Goal: Information Seeking & Learning: Learn about a topic

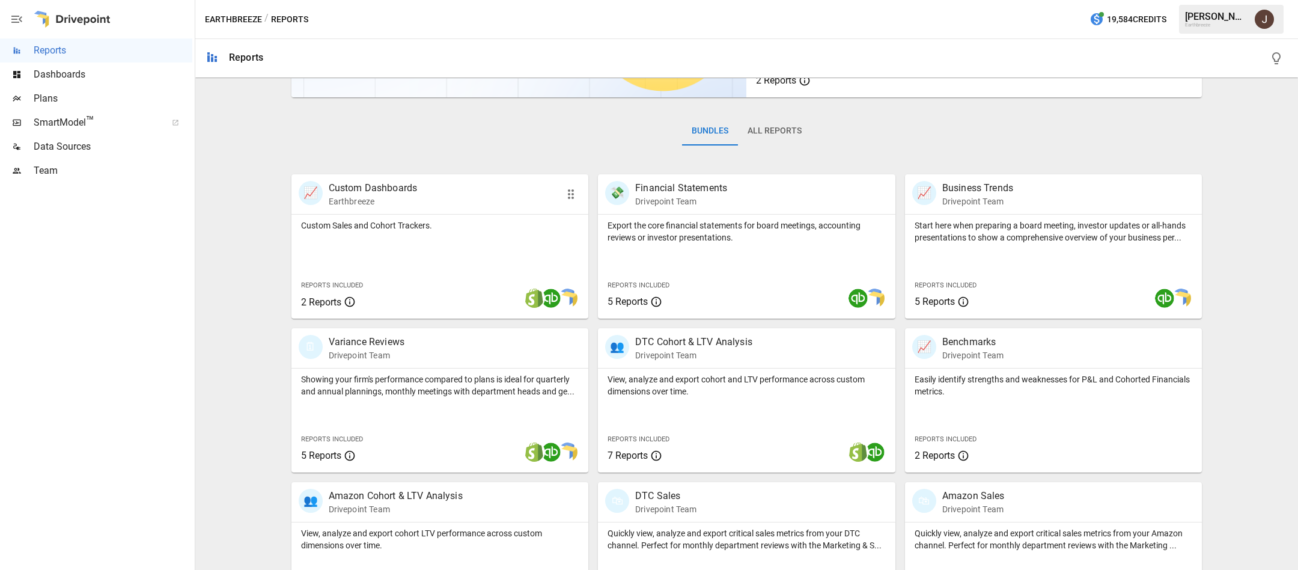
scroll to position [150, 0]
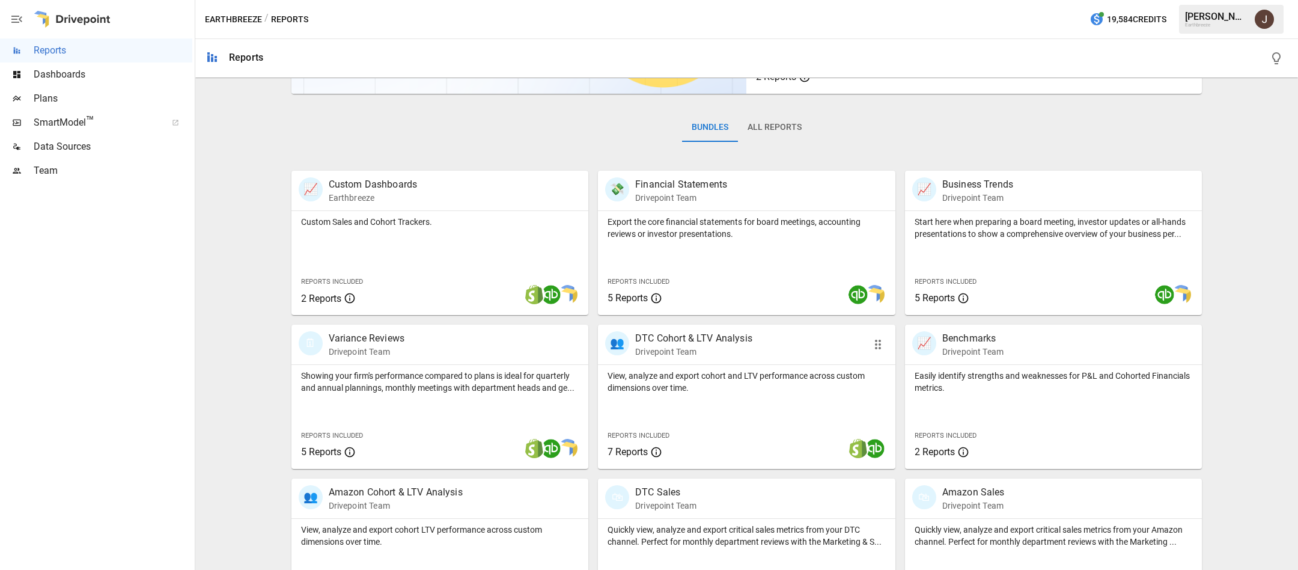
click at [724, 414] on div "View, analyze and export cohort and LTV performance across custom dimensions ov…" at bounding box center [747, 417] width 298 height 104
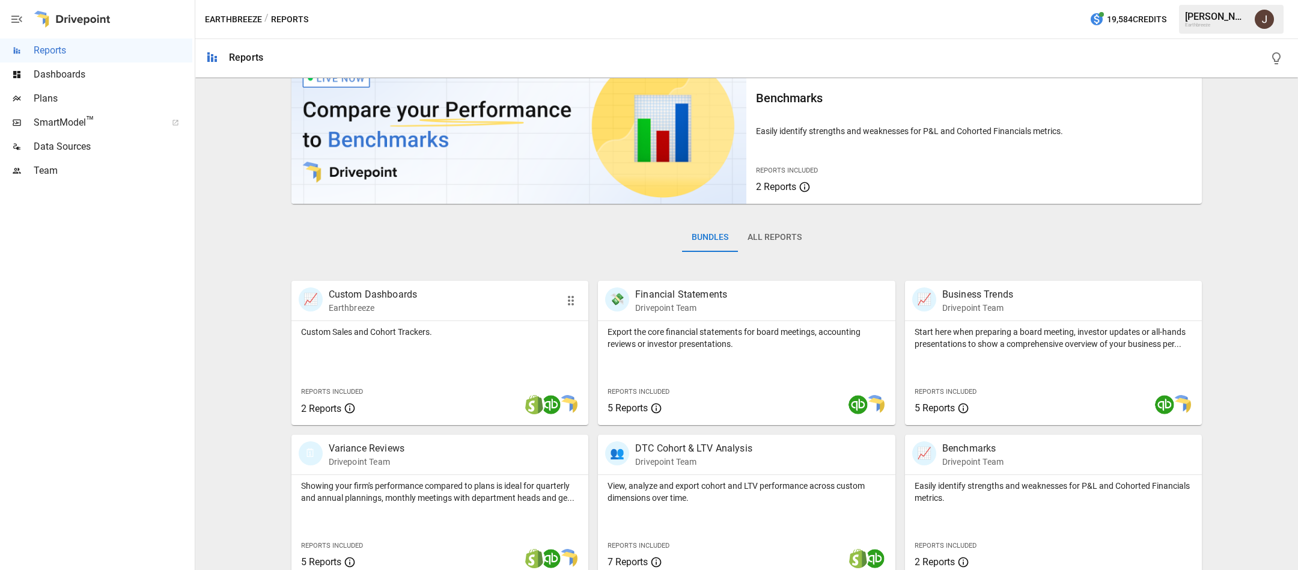
scroll to position [42, 0]
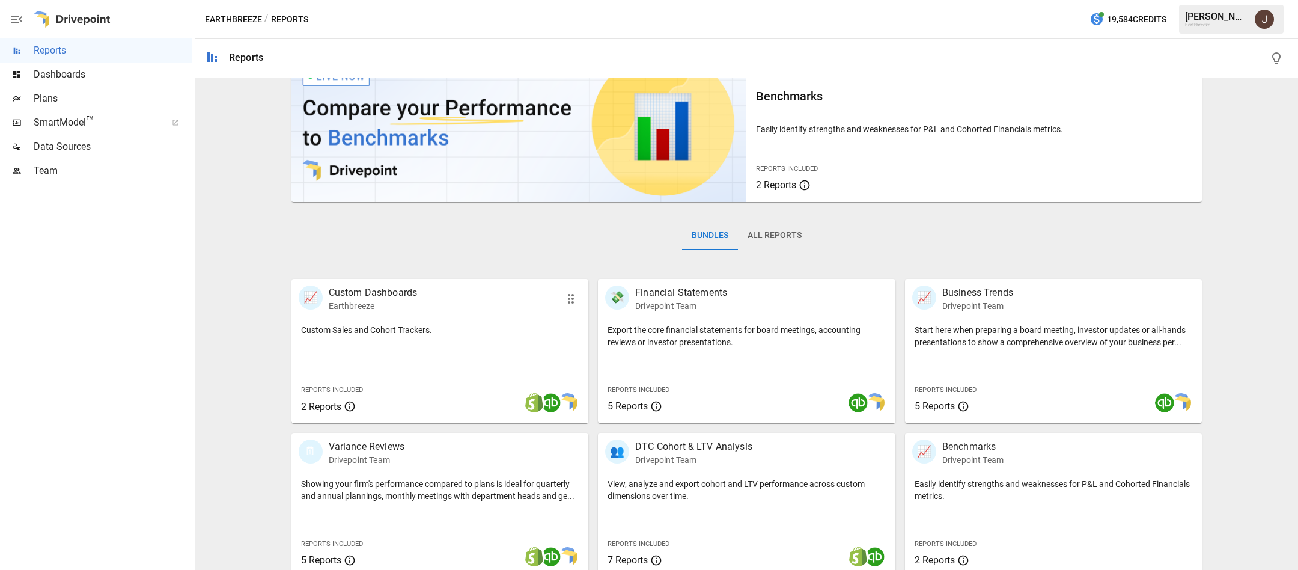
click at [525, 316] on div "📈 Custom Dashboards Earthbreeze" at bounding box center [441, 299] width 298 height 40
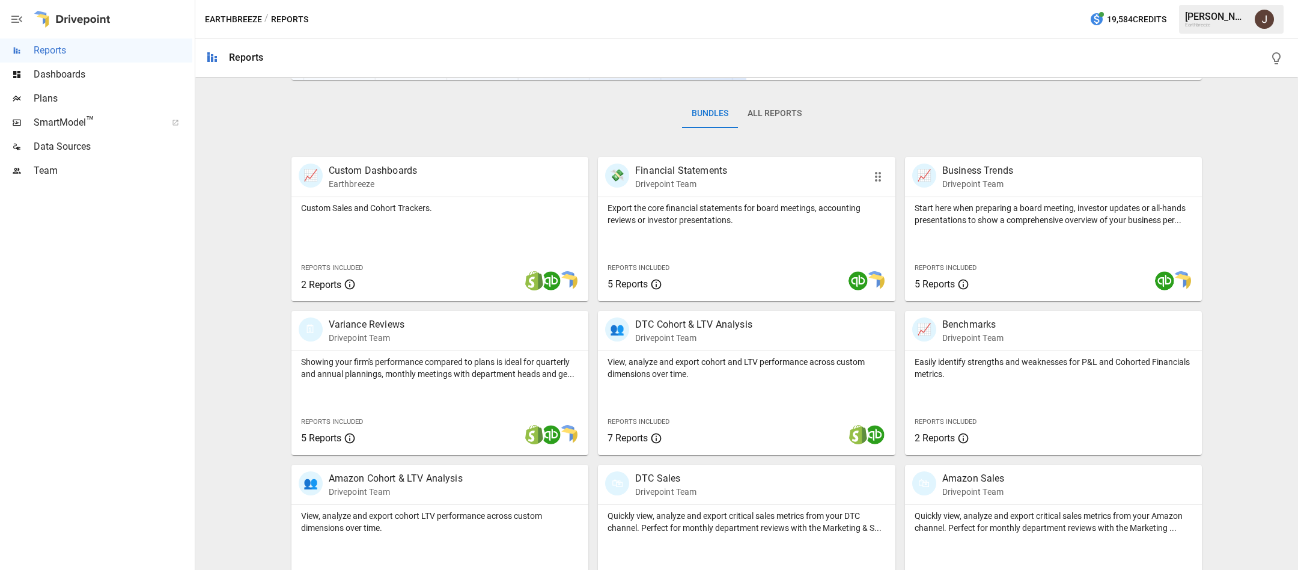
scroll to position [165, 0]
click at [783, 114] on button "All Reports" at bounding box center [774, 113] width 73 height 29
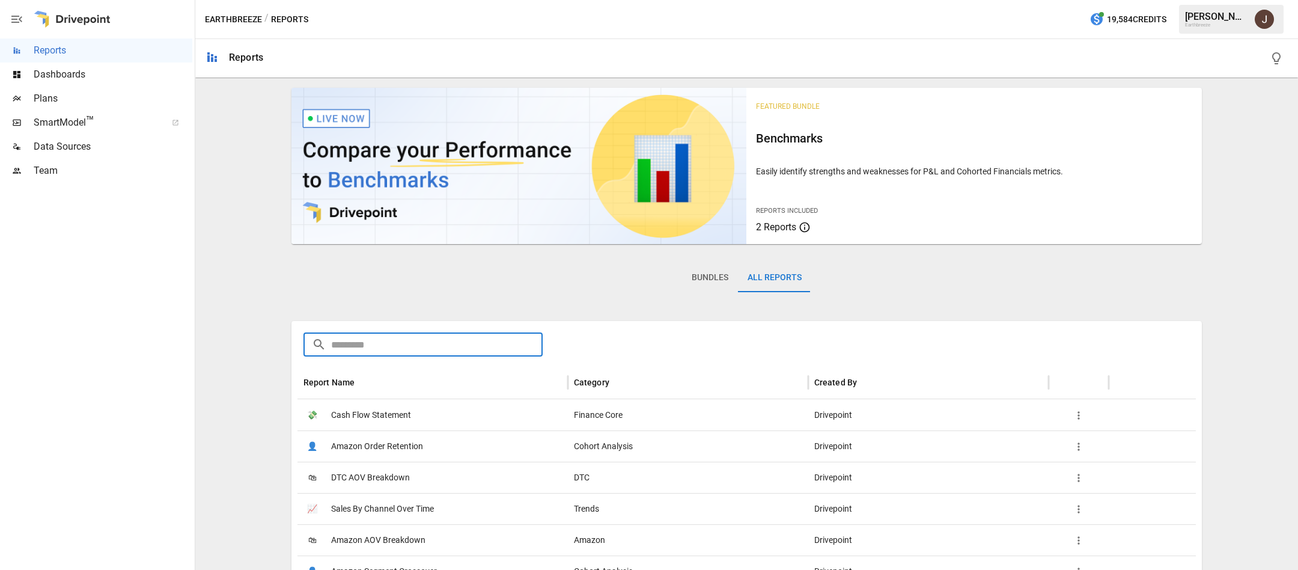
click at [449, 340] on input "text" at bounding box center [437, 344] width 212 height 24
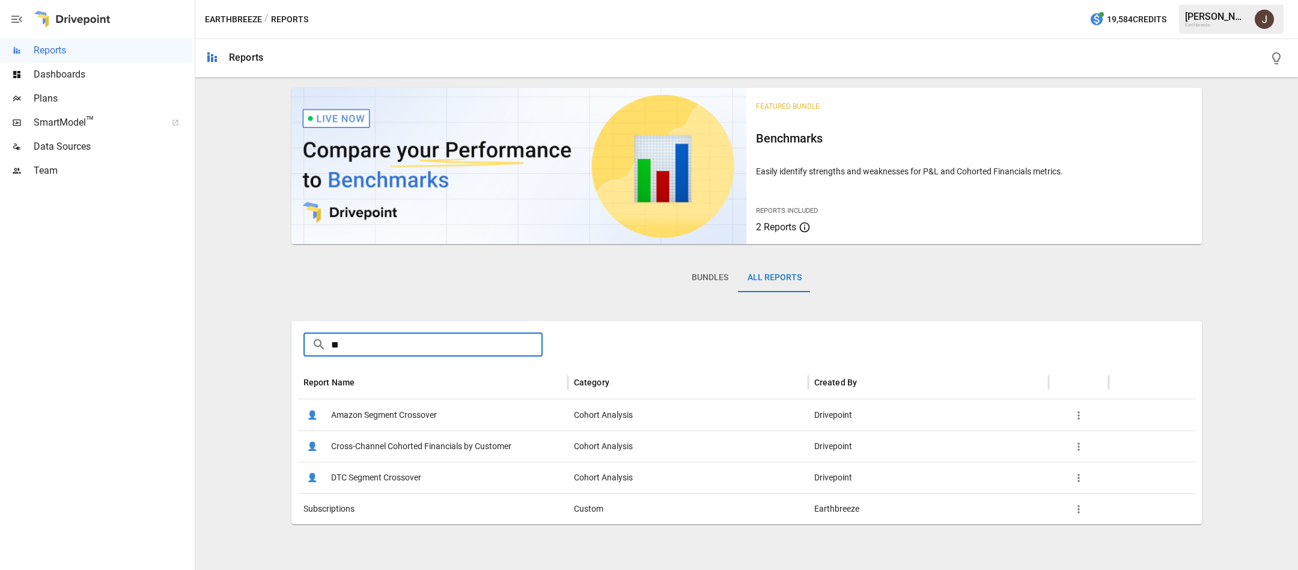
type input "***"
click at [435, 442] on span "Cross-Channel Cohorted Financials by Customer" at bounding box center [421, 446] width 180 height 31
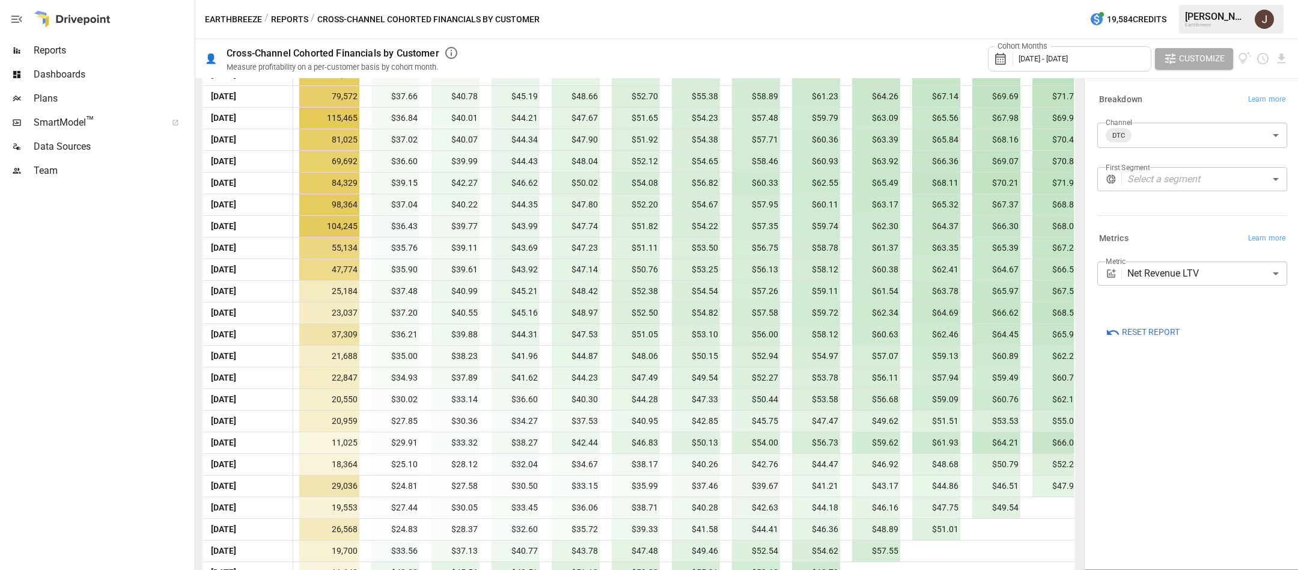
scroll to position [882, 0]
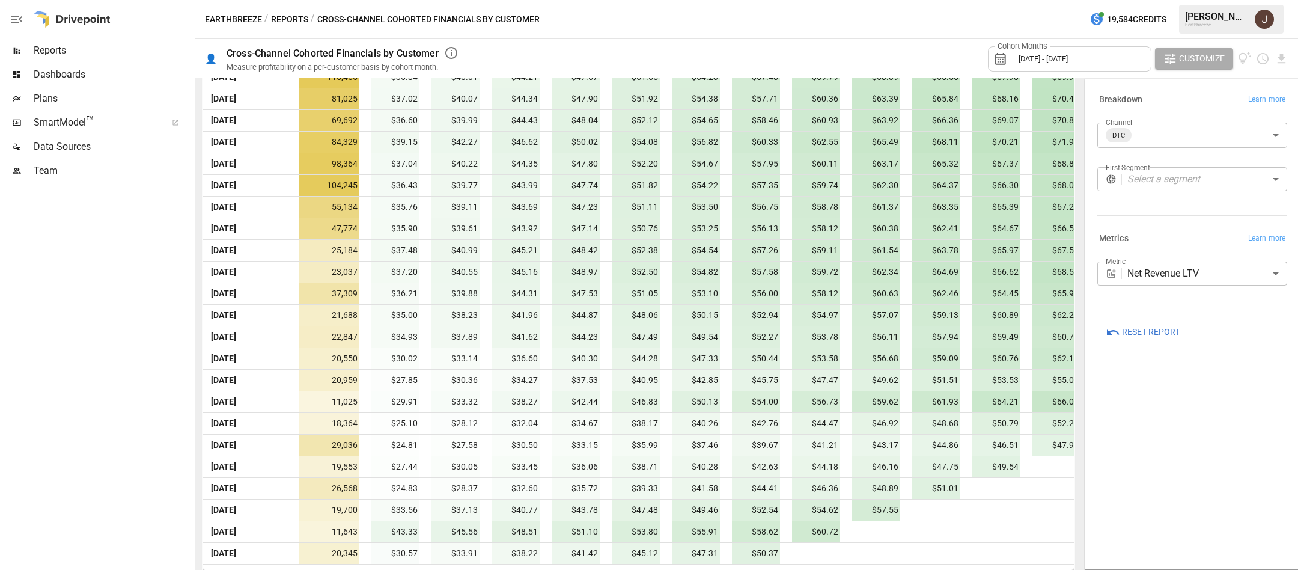
click at [1080, 65] on div "Cohort Months [DATE] - [DATE]" at bounding box center [1070, 58] width 164 height 25
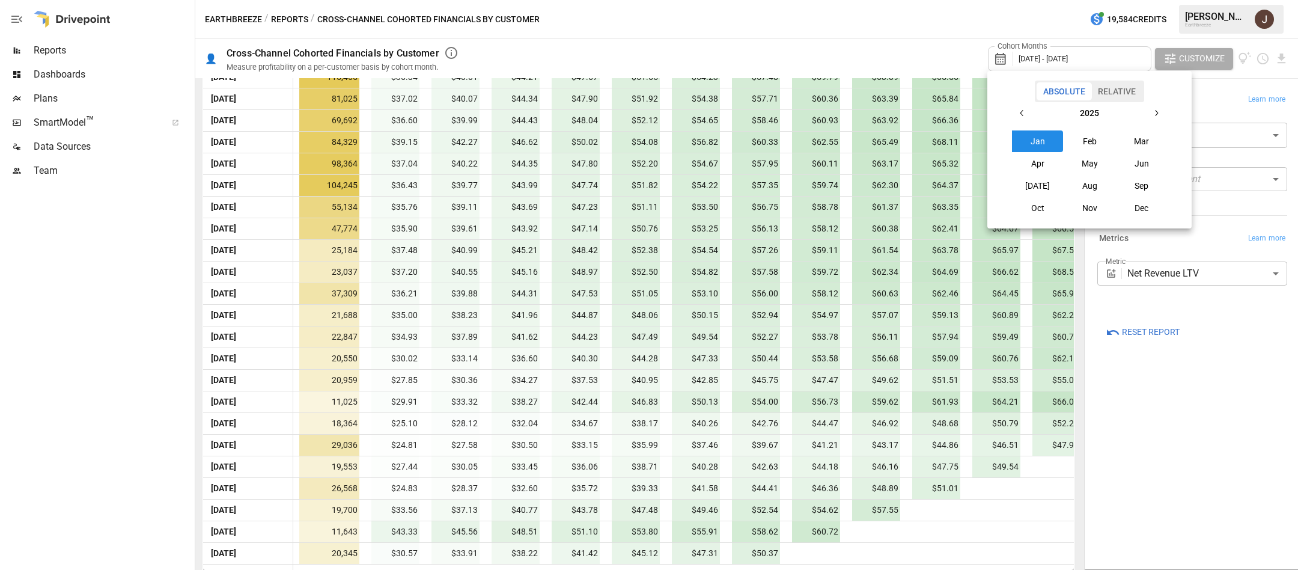
click at [1045, 145] on button "Jan" at bounding box center [1038, 141] width 52 height 22
click at [1095, 191] on button "Aug" at bounding box center [1090, 186] width 52 height 22
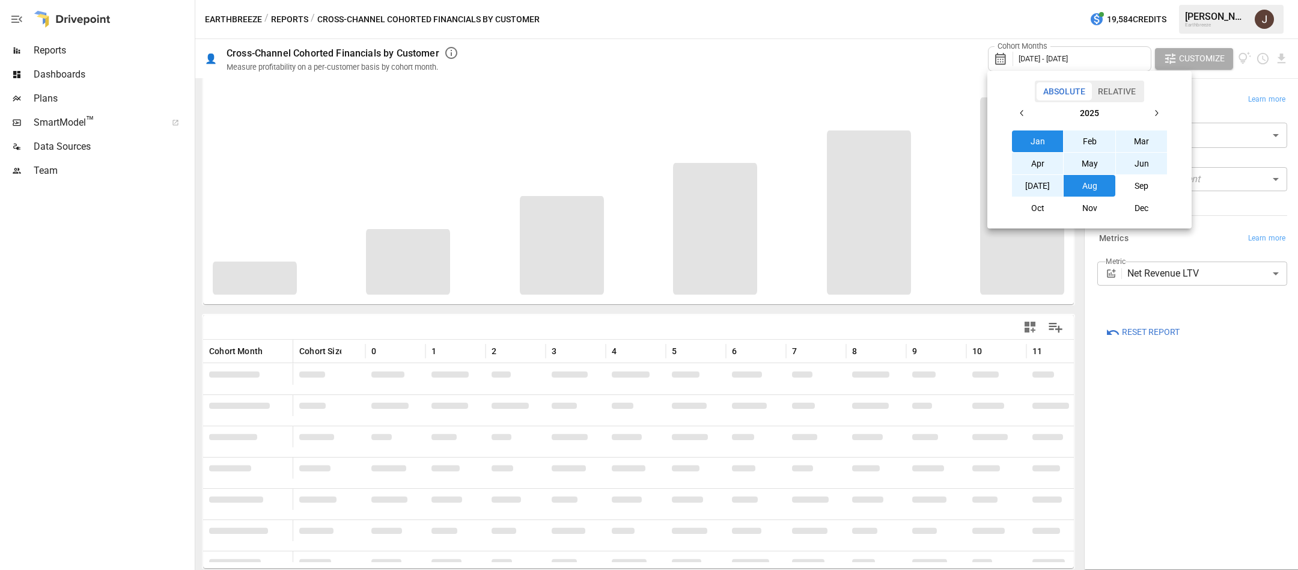
click at [920, 7] on div at bounding box center [649, 285] width 1298 height 570
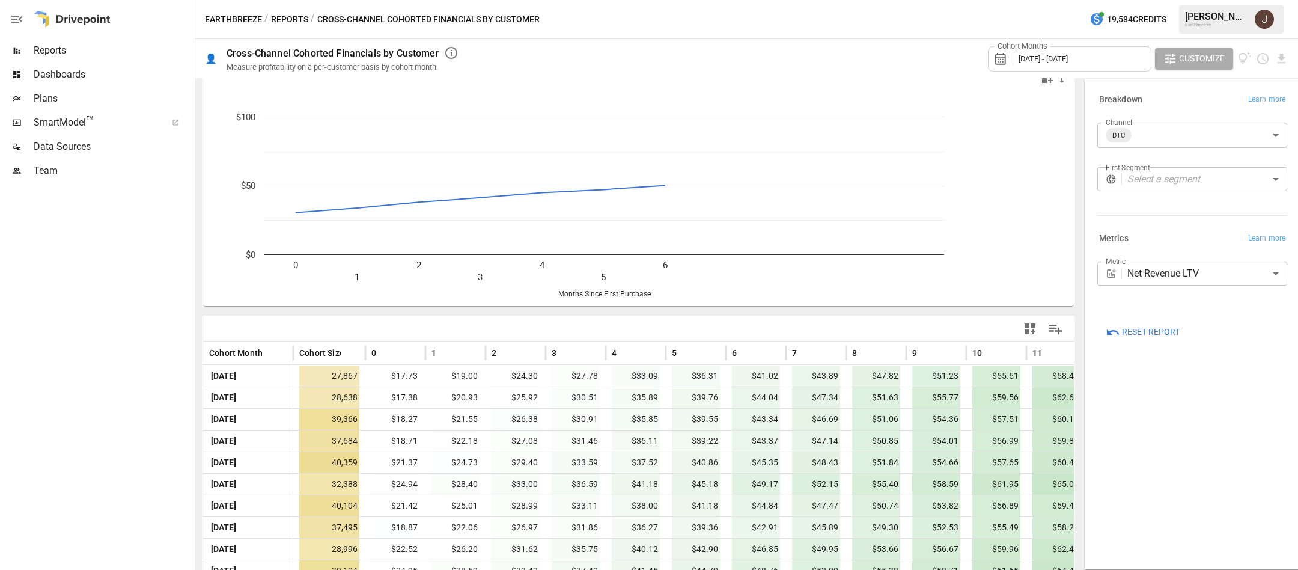
scroll to position [14, 0]
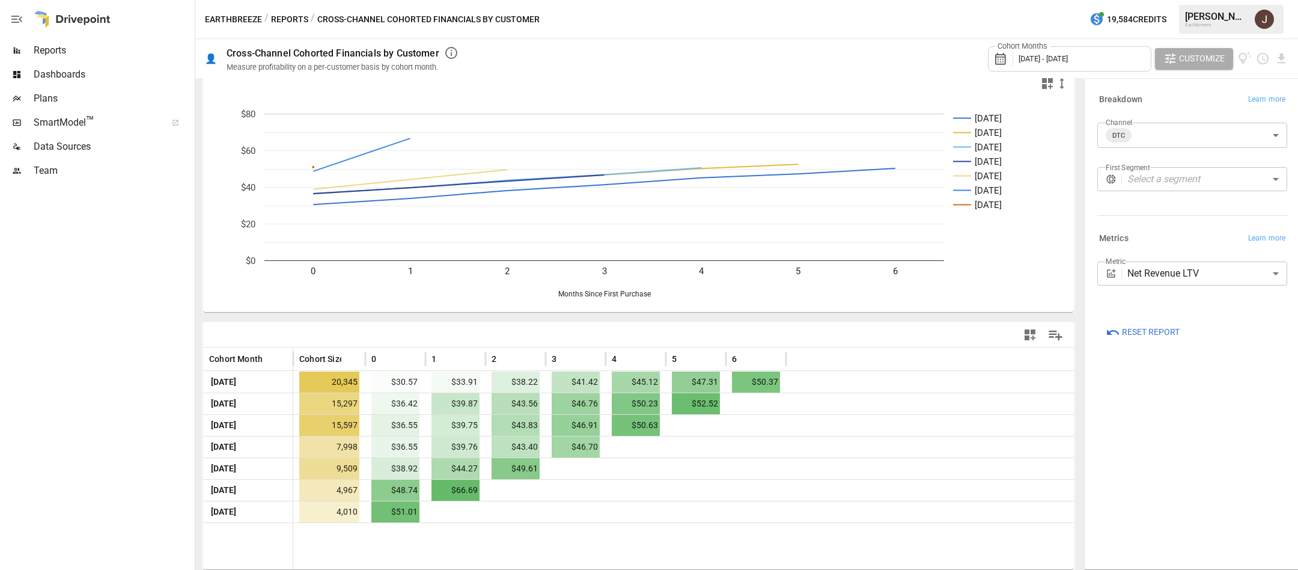
click at [1064, 53] on div "Cohort Months [DATE] - [DATE]" at bounding box center [1070, 58] width 164 height 25
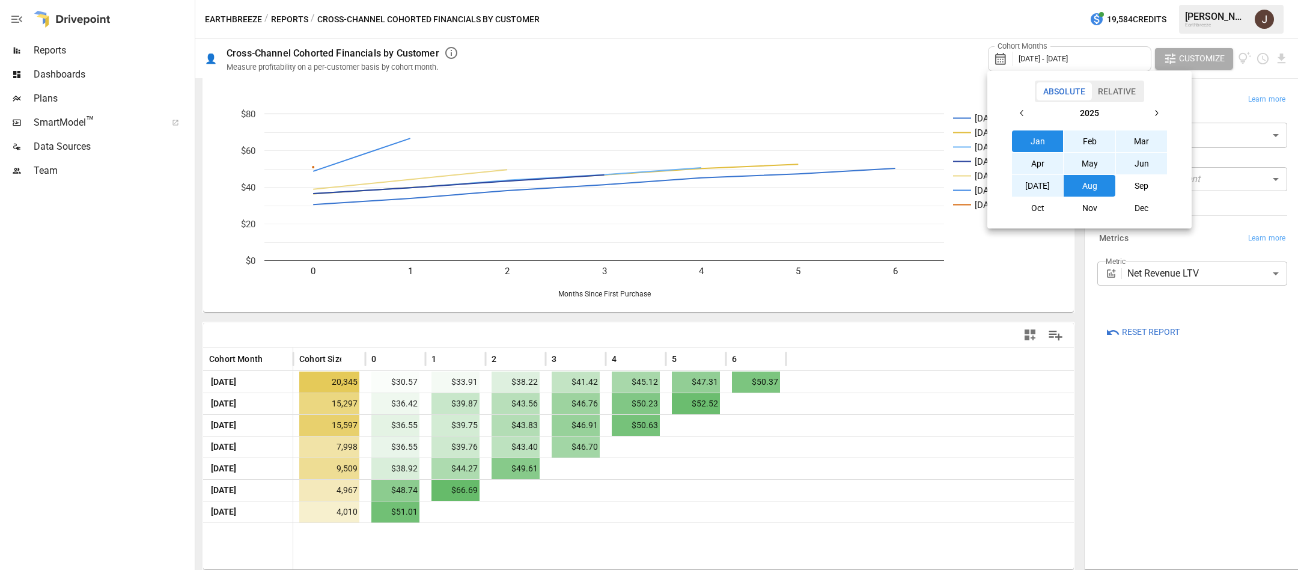
click at [1027, 114] on icon "button" at bounding box center [1023, 113] width 10 height 10
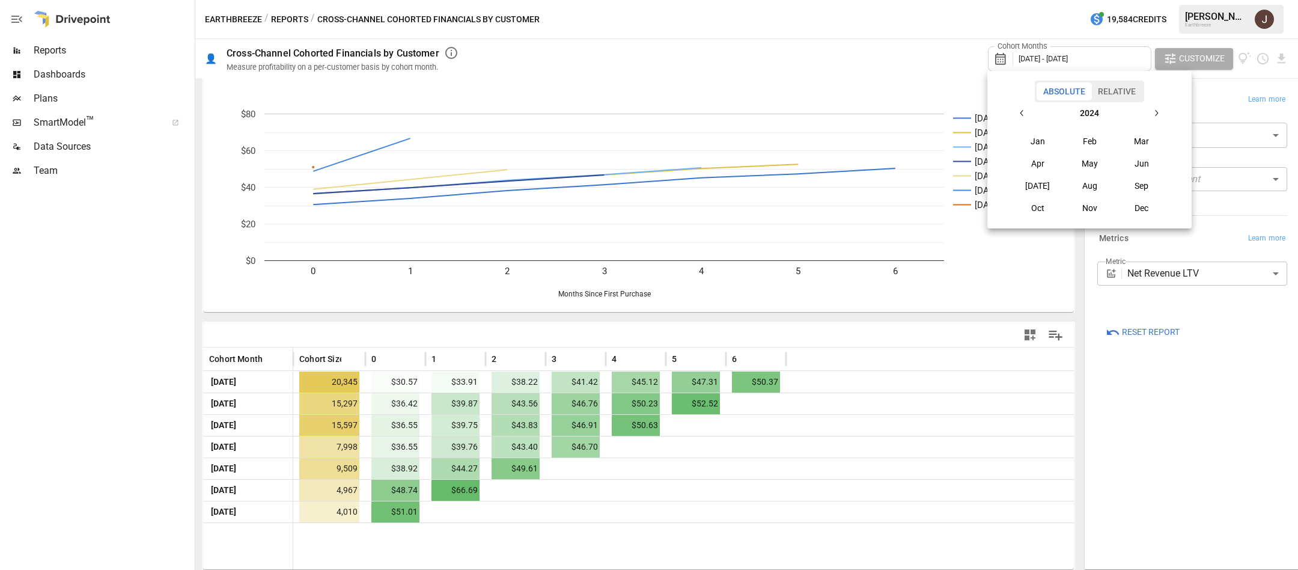
click at [1049, 144] on button "Jan" at bounding box center [1038, 141] width 52 height 22
click at [1157, 119] on button "button" at bounding box center [1157, 113] width 22 height 22
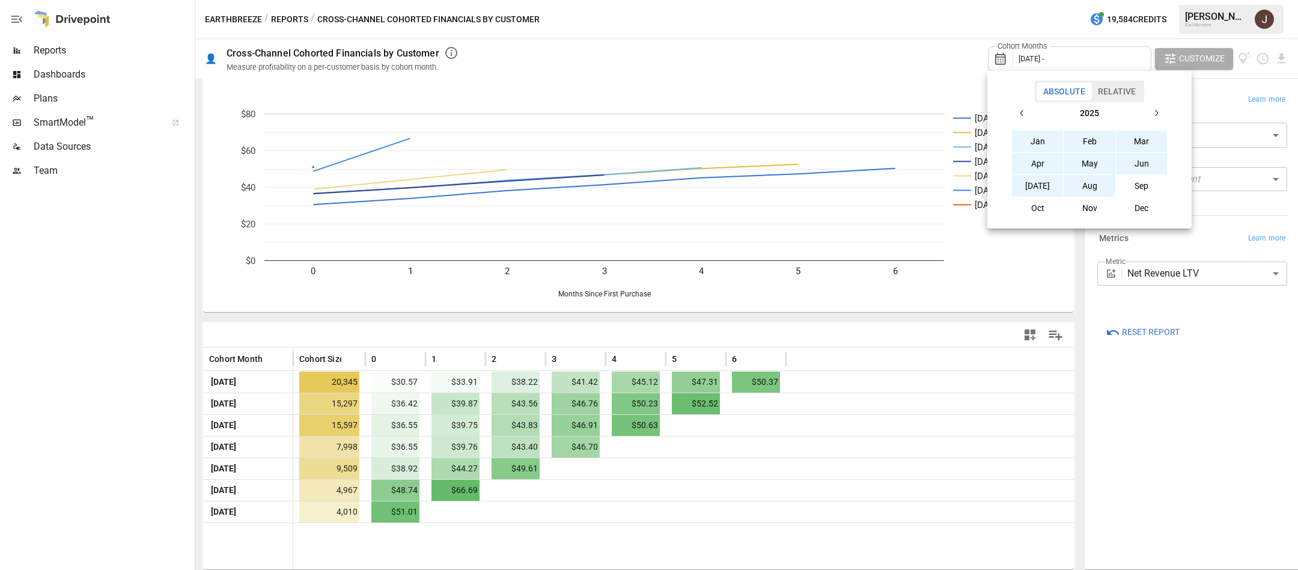
click at [1086, 181] on button "Aug" at bounding box center [1090, 186] width 52 height 22
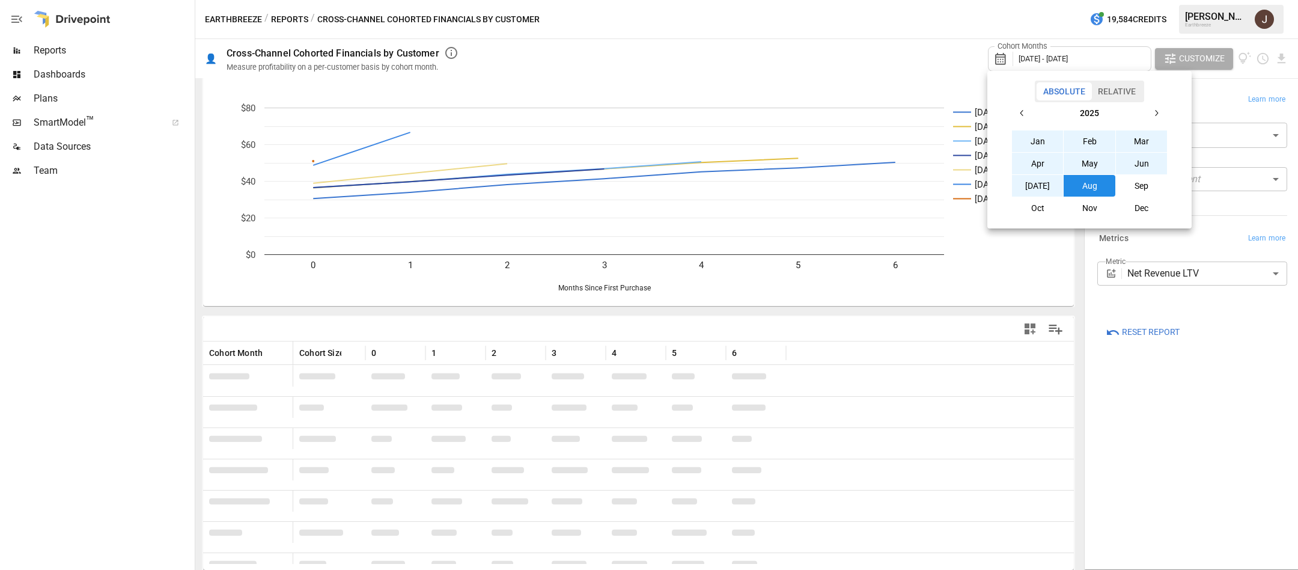
click at [1154, 430] on div at bounding box center [649, 285] width 1298 height 570
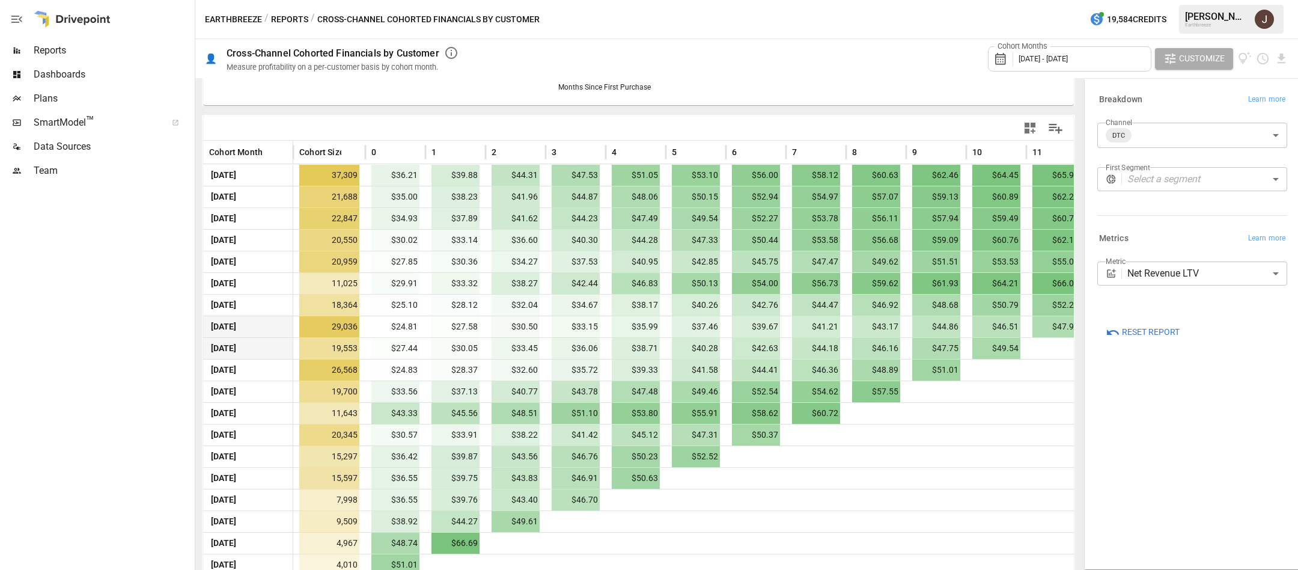
scroll to position [233, 0]
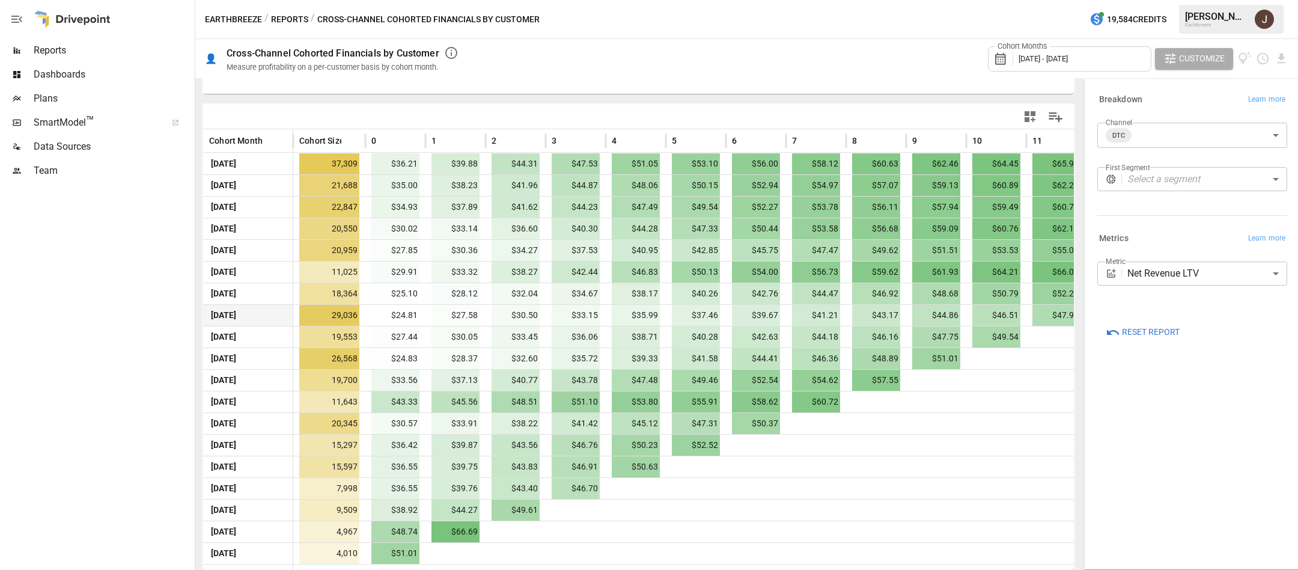
click at [1137, 0] on body "Reports Dashboards Plans SmartModel ™ Data Sources Team Earthbreeze / Reports /…" at bounding box center [649, 0] width 1298 height 0
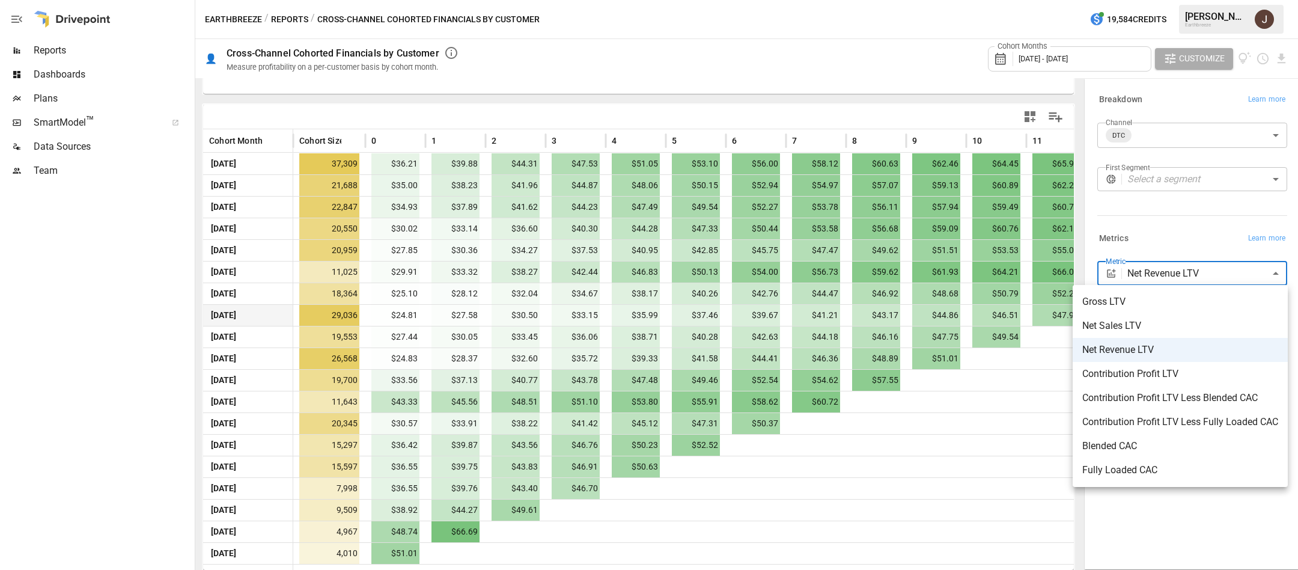
click at [1106, 466] on span "Fully Loaded CAC" at bounding box center [1181, 470] width 196 height 14
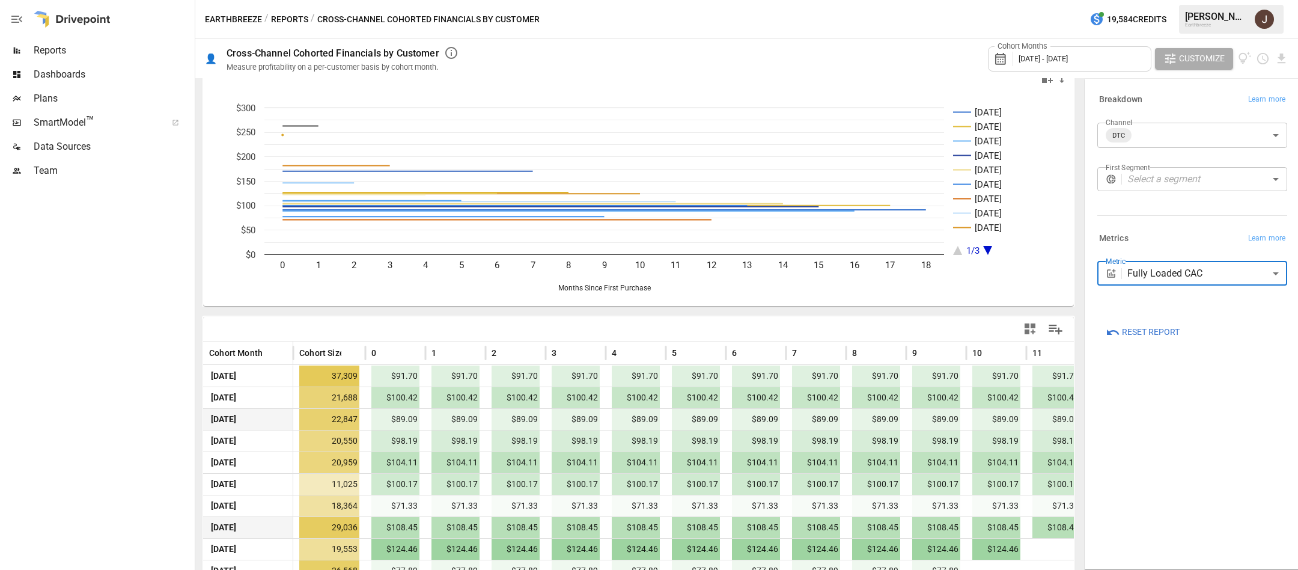
scroll to position [233, 0]
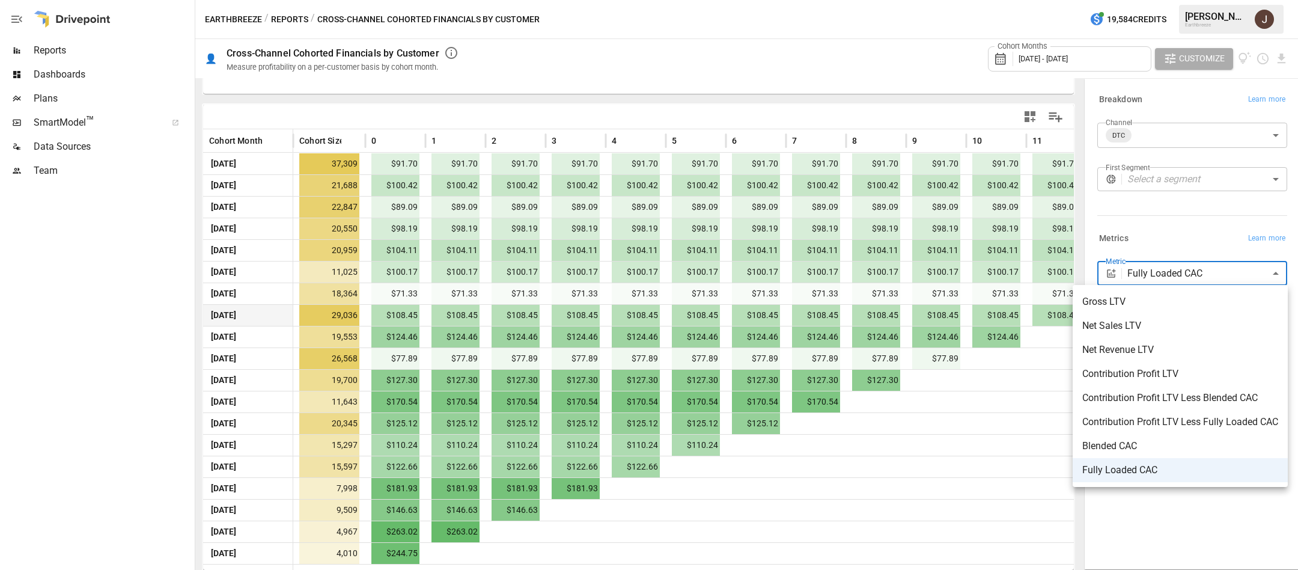
click at [1176, 0] on body "Reports Dashboards Plans SmartModel ™ Data Sources Team Earthbreeze / Reports /…" at bounding box center [649, 0] width 1298 height 0
click at [1117, 435] on li "Blended CAC" at bounding box center [1180, 446] width 215 height 24
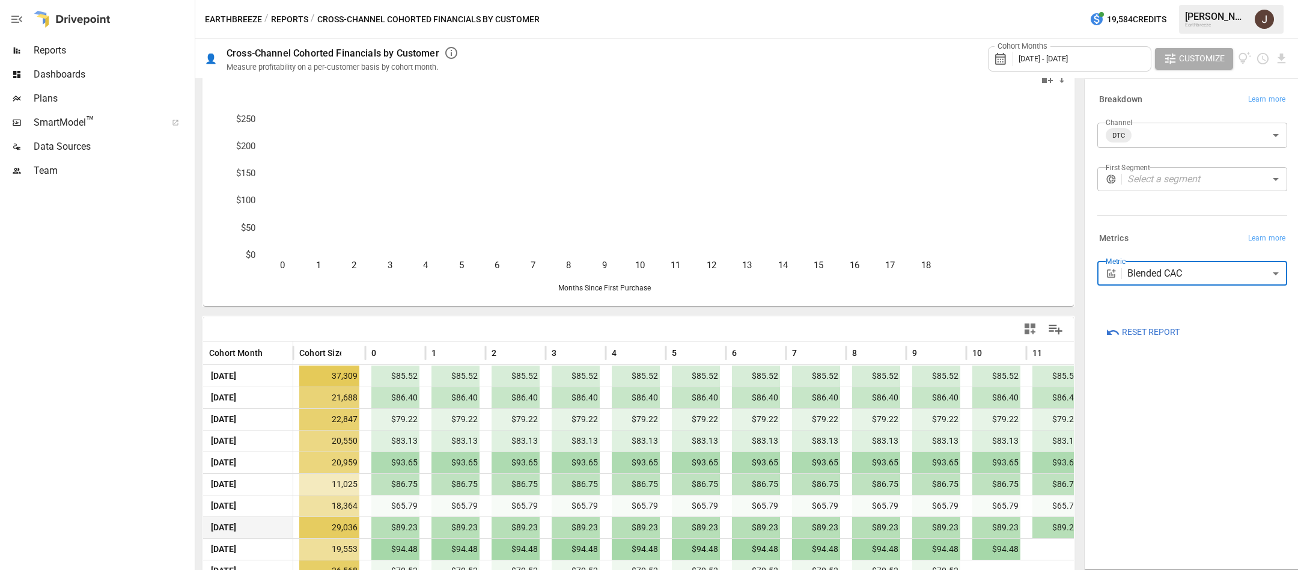
scroll to position [233, 0]
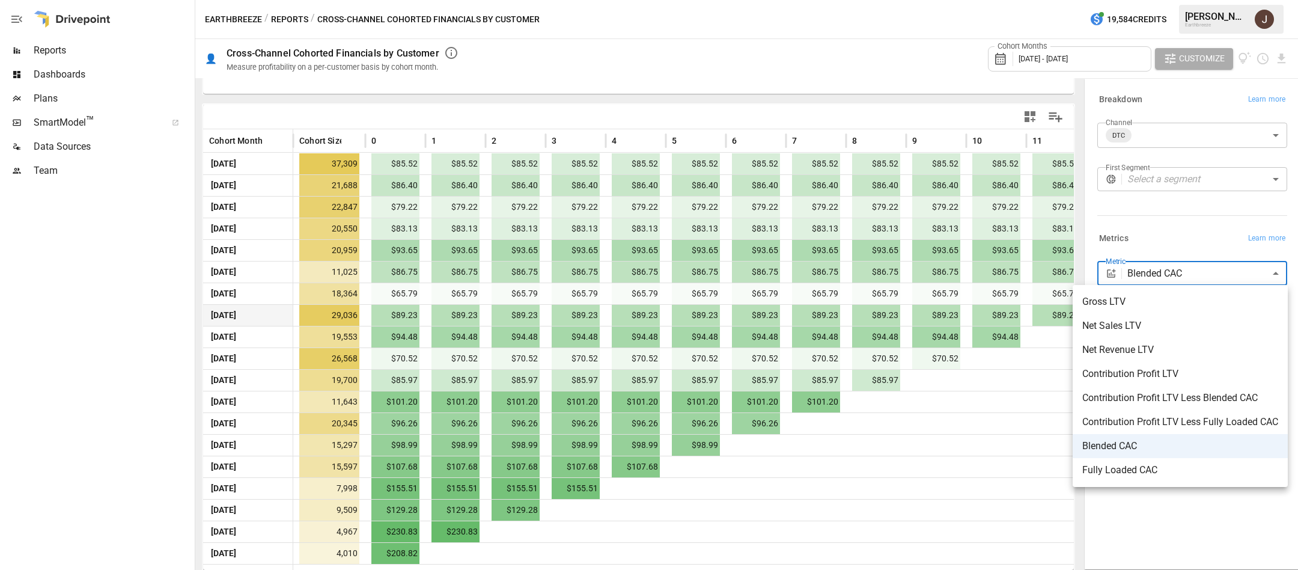
click at [1167, 0] on body "Reports Dashboards Plans SmartModel ™ Data Sources Team Earthbreeze / Reports /…" at bounding box center [649, 0] width 1298 height 0
click at [1150, 375] on span "Contribution Profit LTV" at bounding box center [1181, 374] width 196 height 14
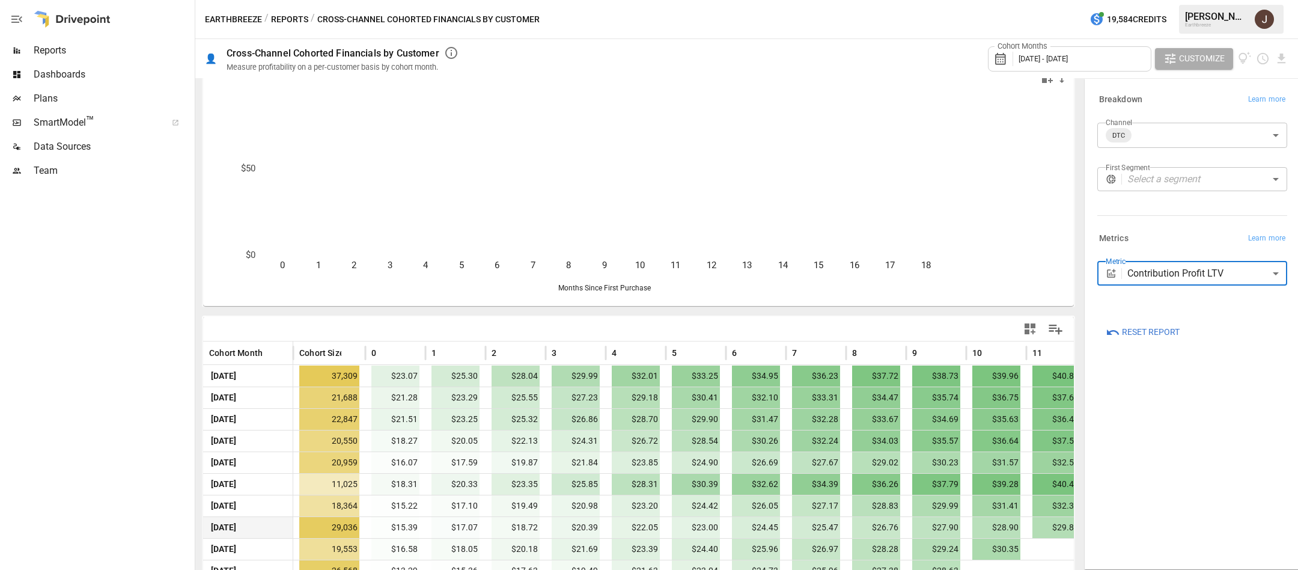
scroll to position [233, 0]
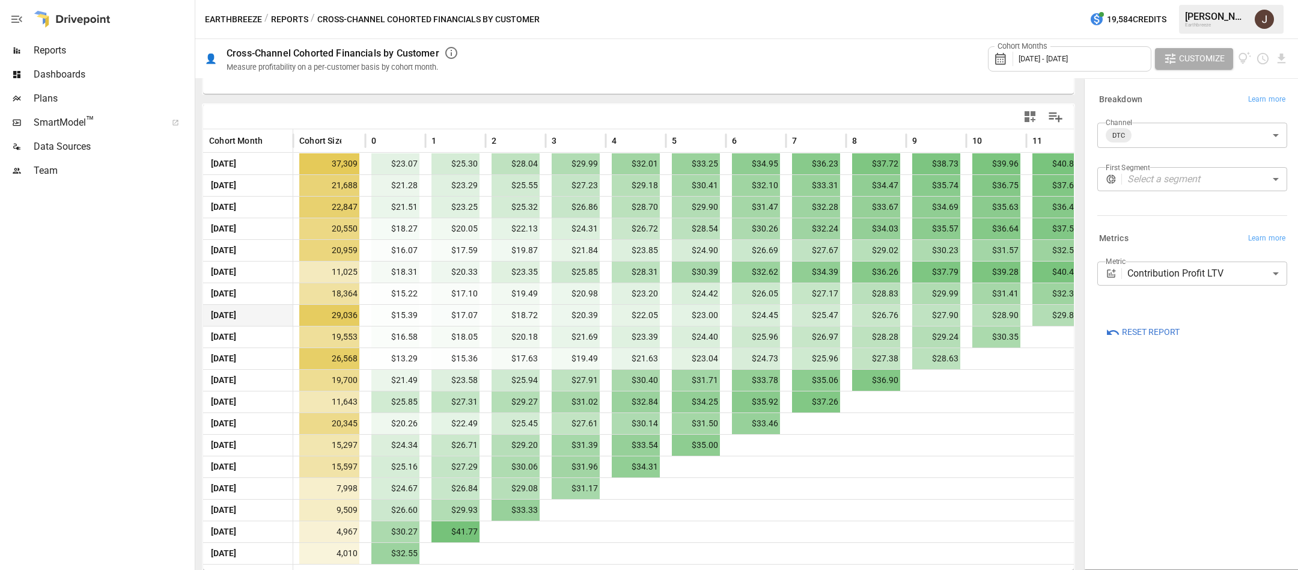
click at [1138, 391] on div "**********" at bounding box center [1192, 324] width 209 height 485
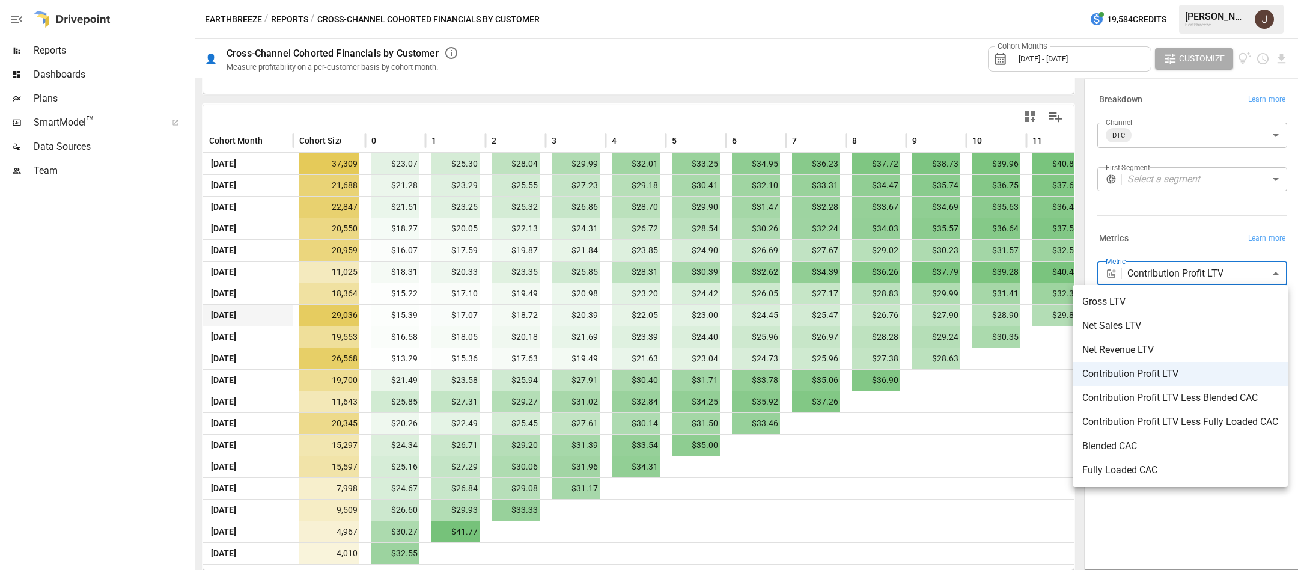
click at [1163, 0] on body "Reports Dashboards Plans SmartModel ™ Data Sources Team Earthbreeze / Reports /…" at bounding box center [649, 0] width 1298 height 0
click at [1131, 465] on span "Fully Loaded CAC" at bounding box center [1181, 470] width 196 height 14
type input "**********"
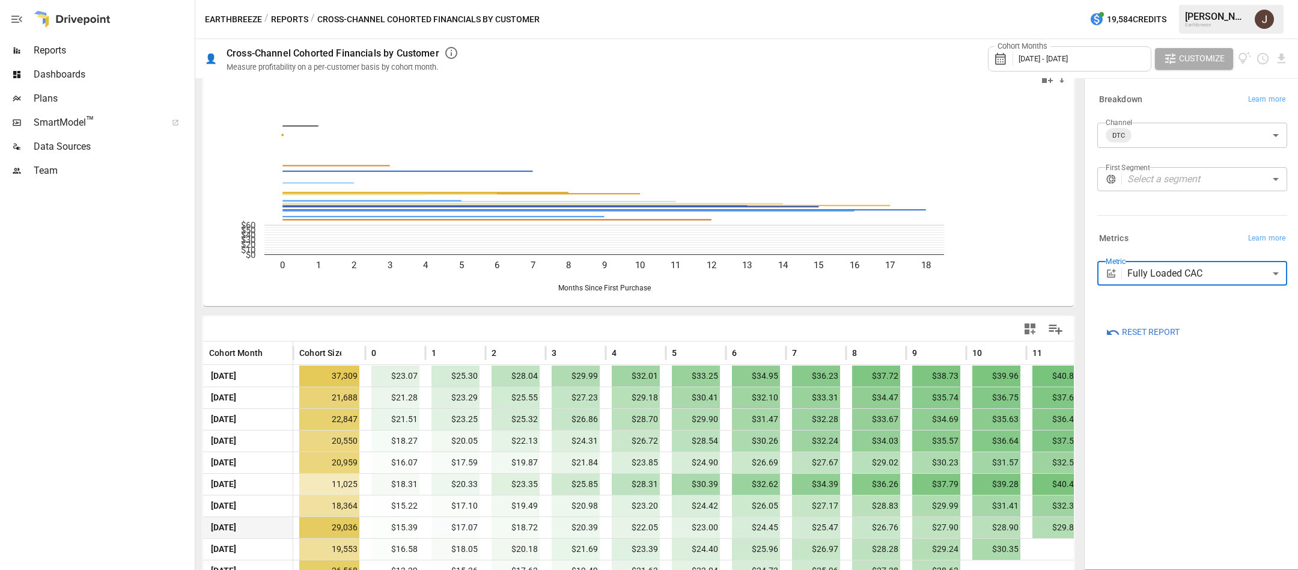
scroll to position [233, 0]
